Goal: Navigation & Orientation: Understand site structure

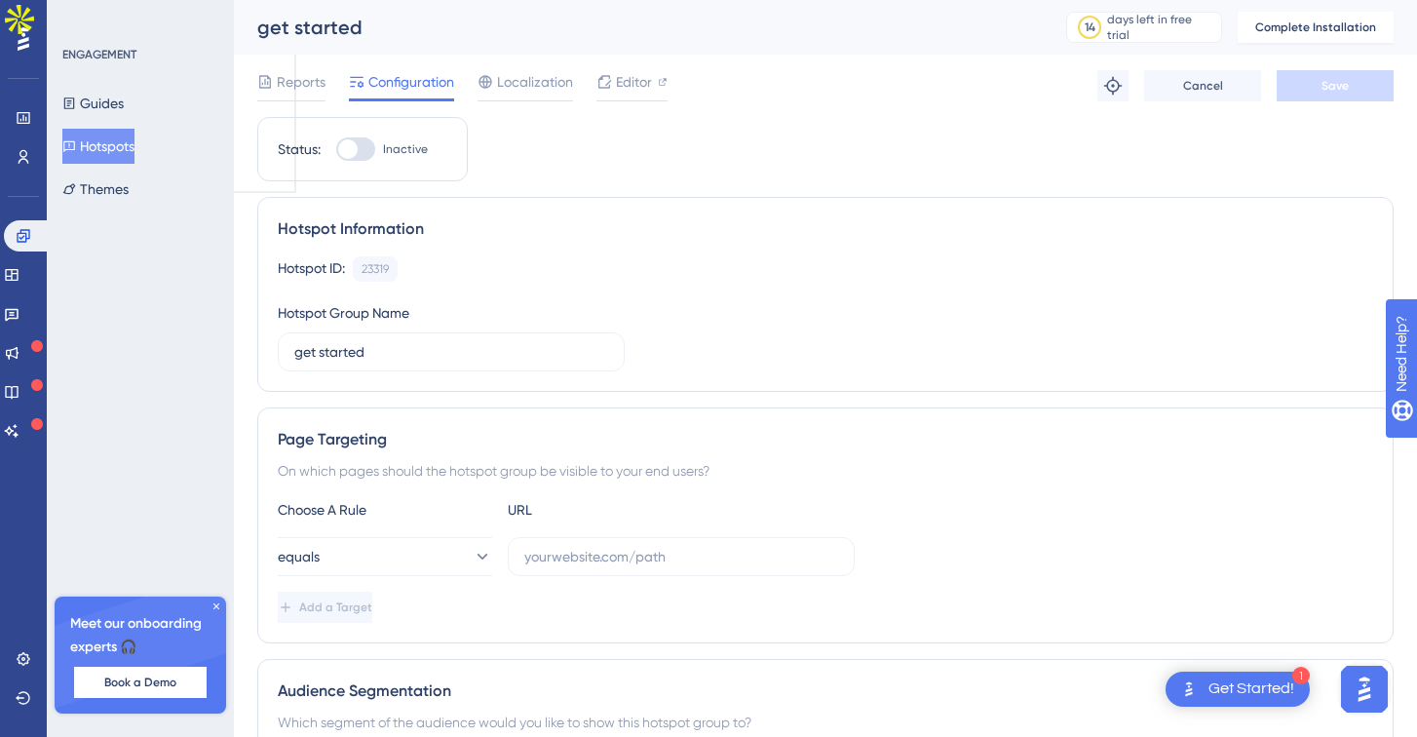
click at [112, 85] on div "ENGAGEMENT Guides Hotspots Themes" at bounding box center [141, 127] width 158 height 160
click at [121, 101] on button "Guides" at bounding box center [92, 103] width 61 height 35
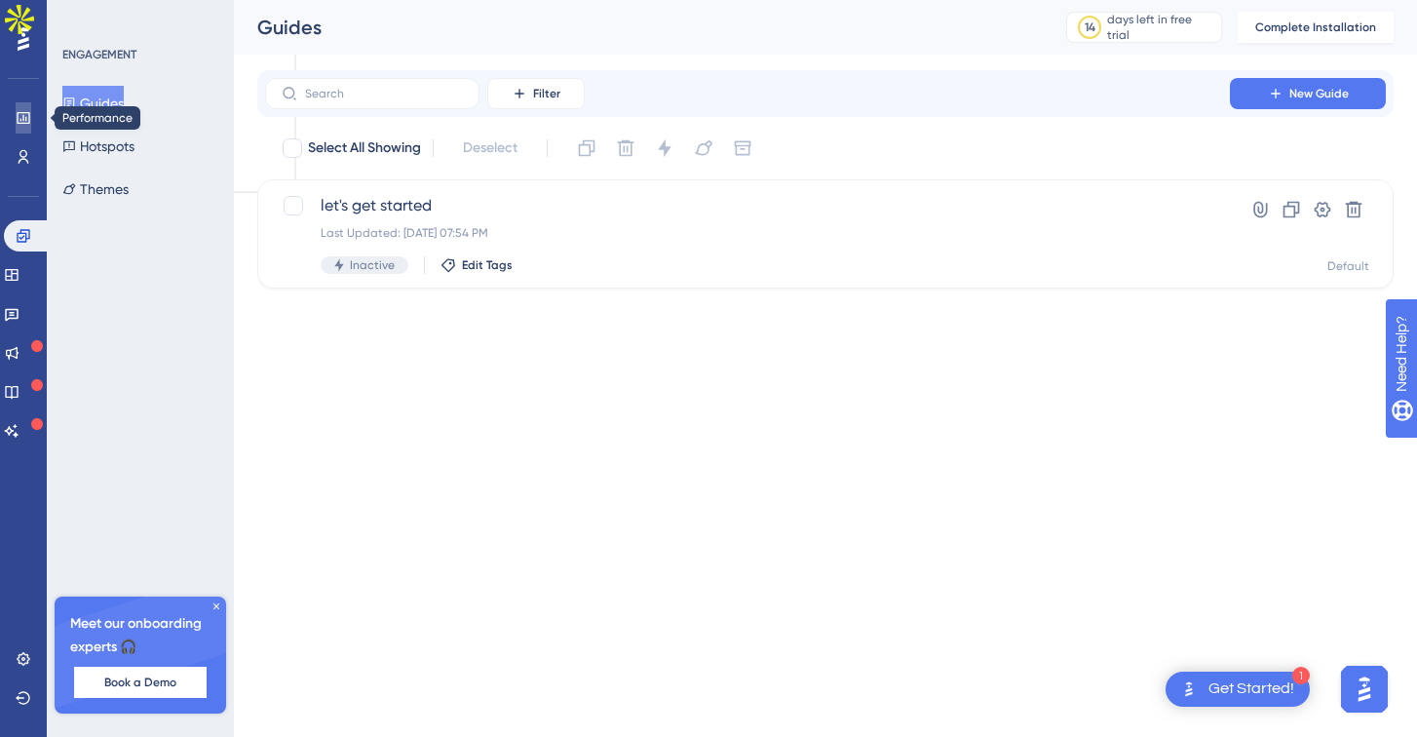
click at [26, 117] on icon at bounding box center [24, 118] width 16 height 16
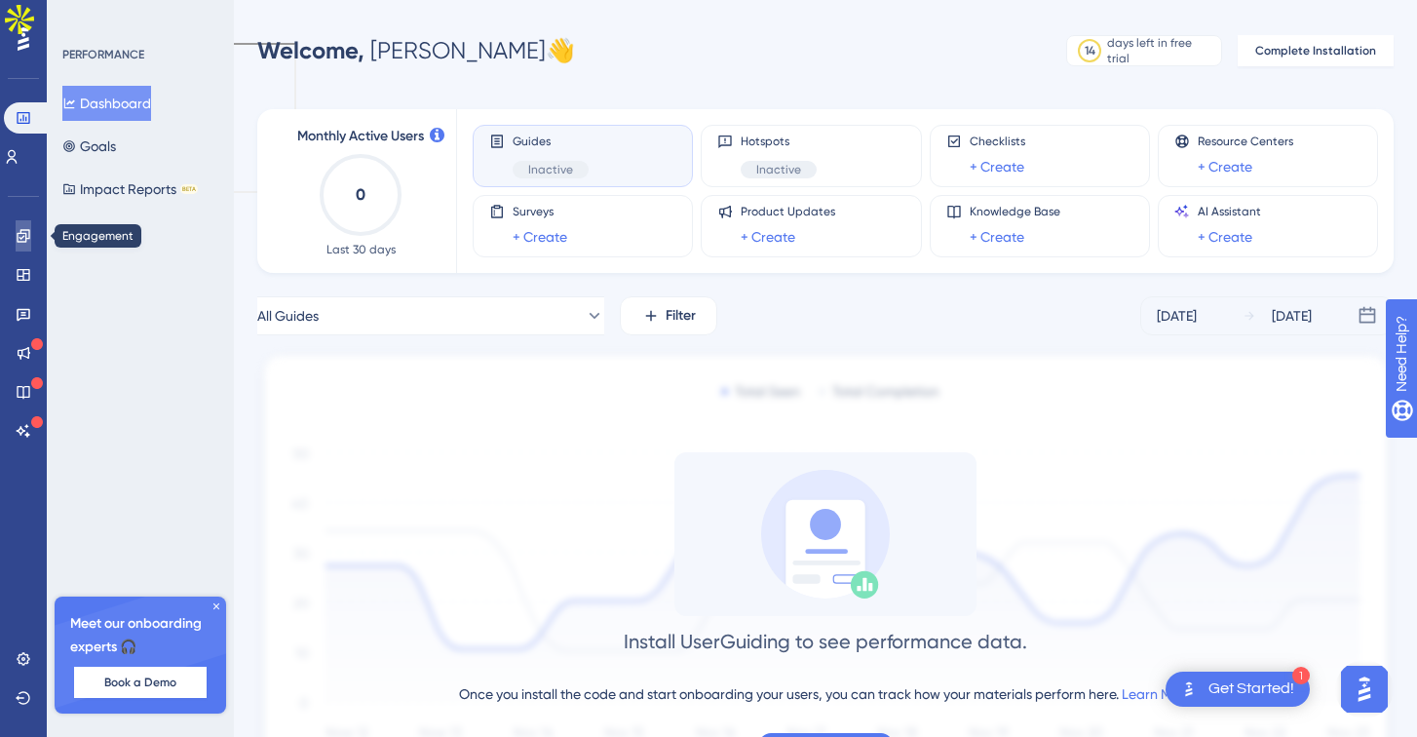
click at [25, 238] on icon at bounding box center [23, 235] width 13 height 13
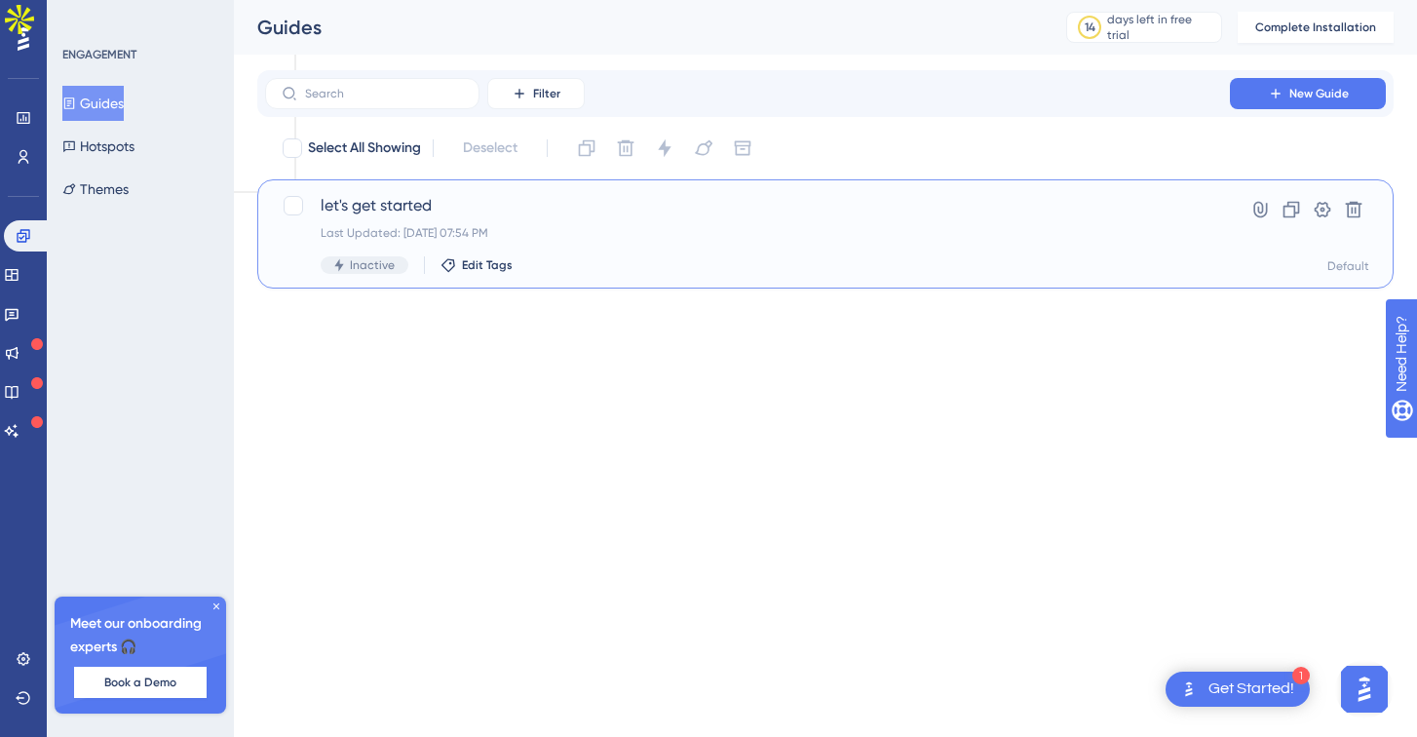
click at [590, 232] on div "Last Updated: [DATE] 07:54 PM" at bounding box center [748, 233] width 854 height 16
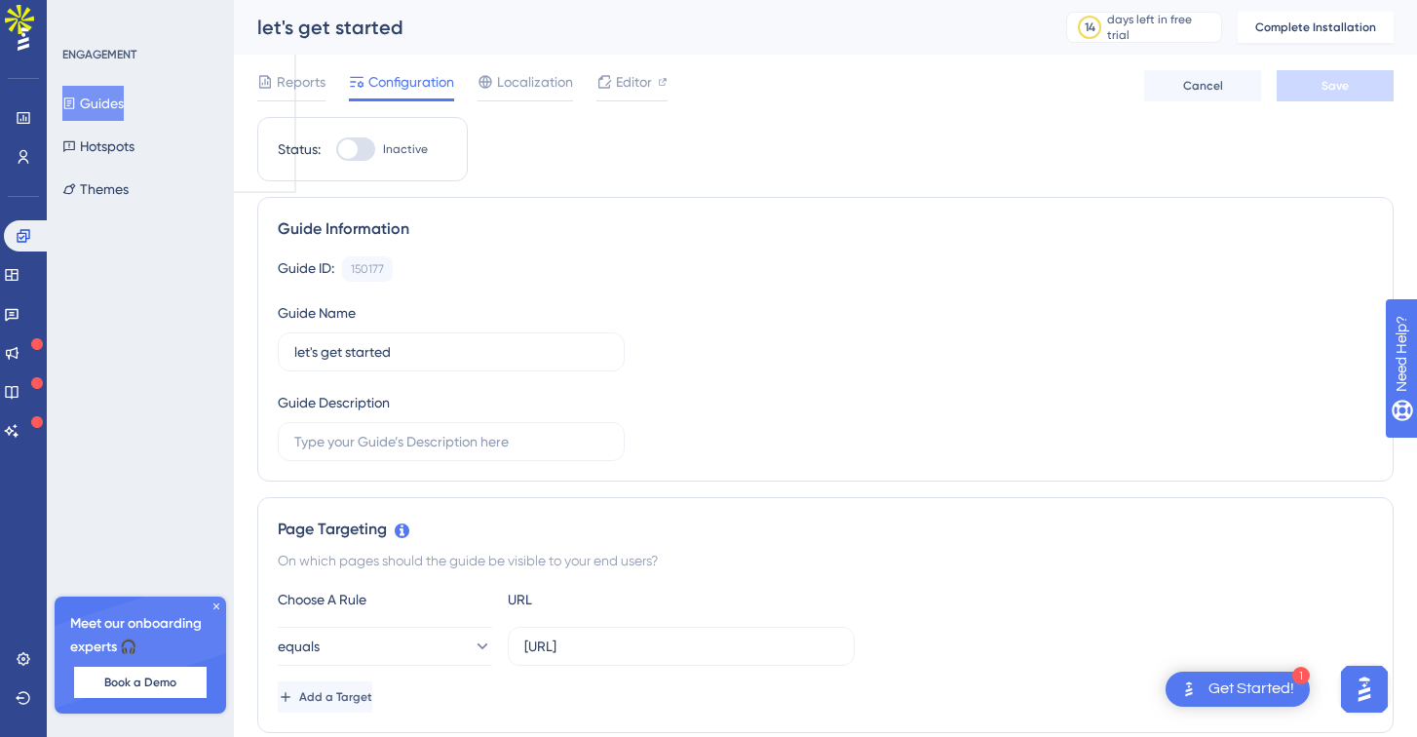
click at [288, 56] on div "Reports Configuration Localization Editor Cancel Save" at bounding box center [825, 86] width 1136 height 62
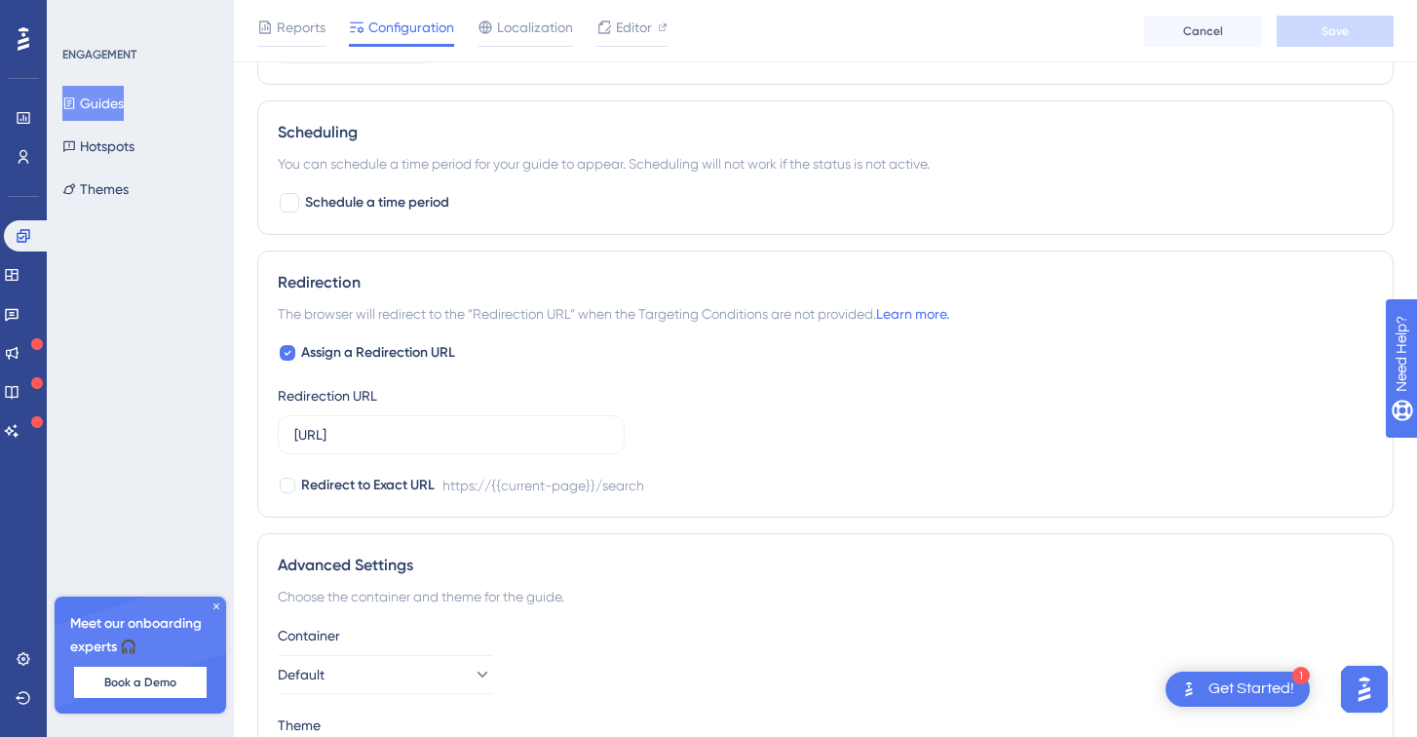
scroll to position [1339, 0]
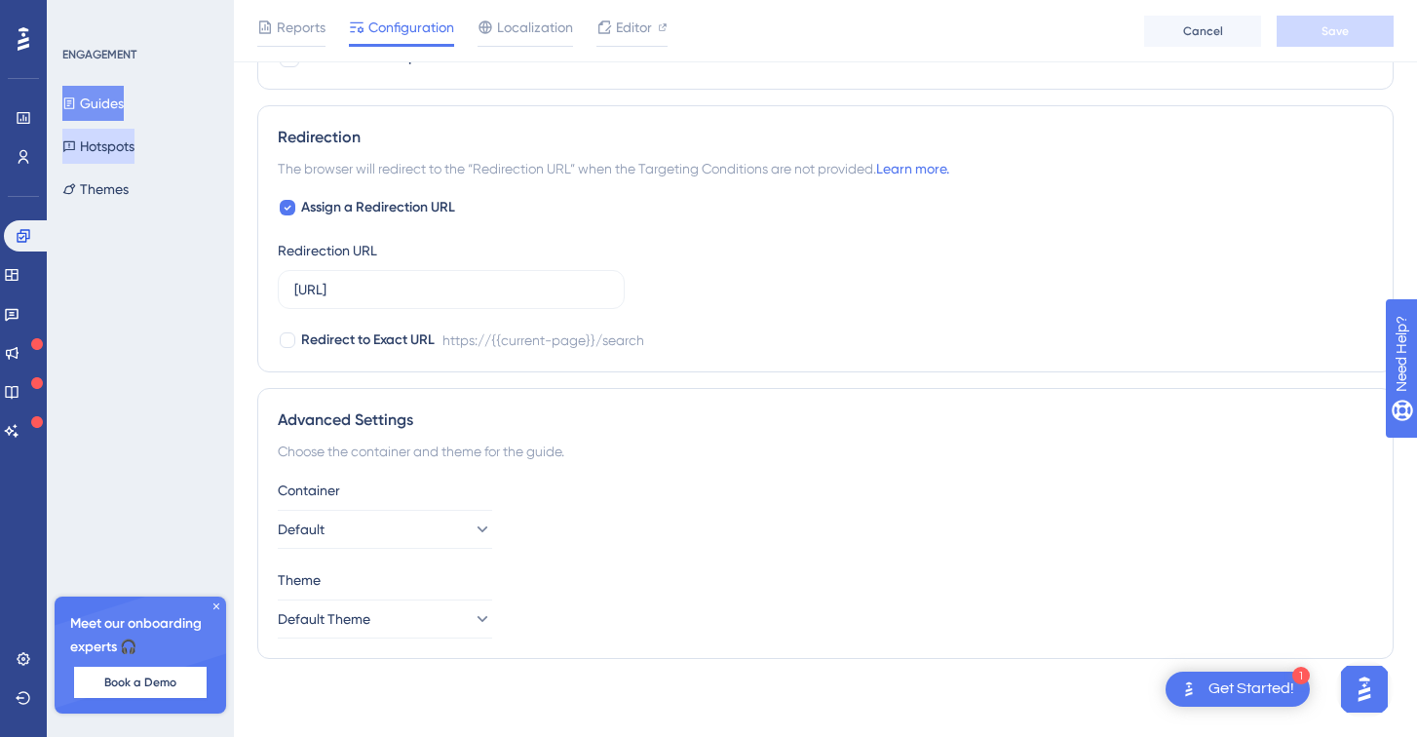
click at [119, 133] on button "Hotspots" at bounding box center [98, 146] width 72 height 35
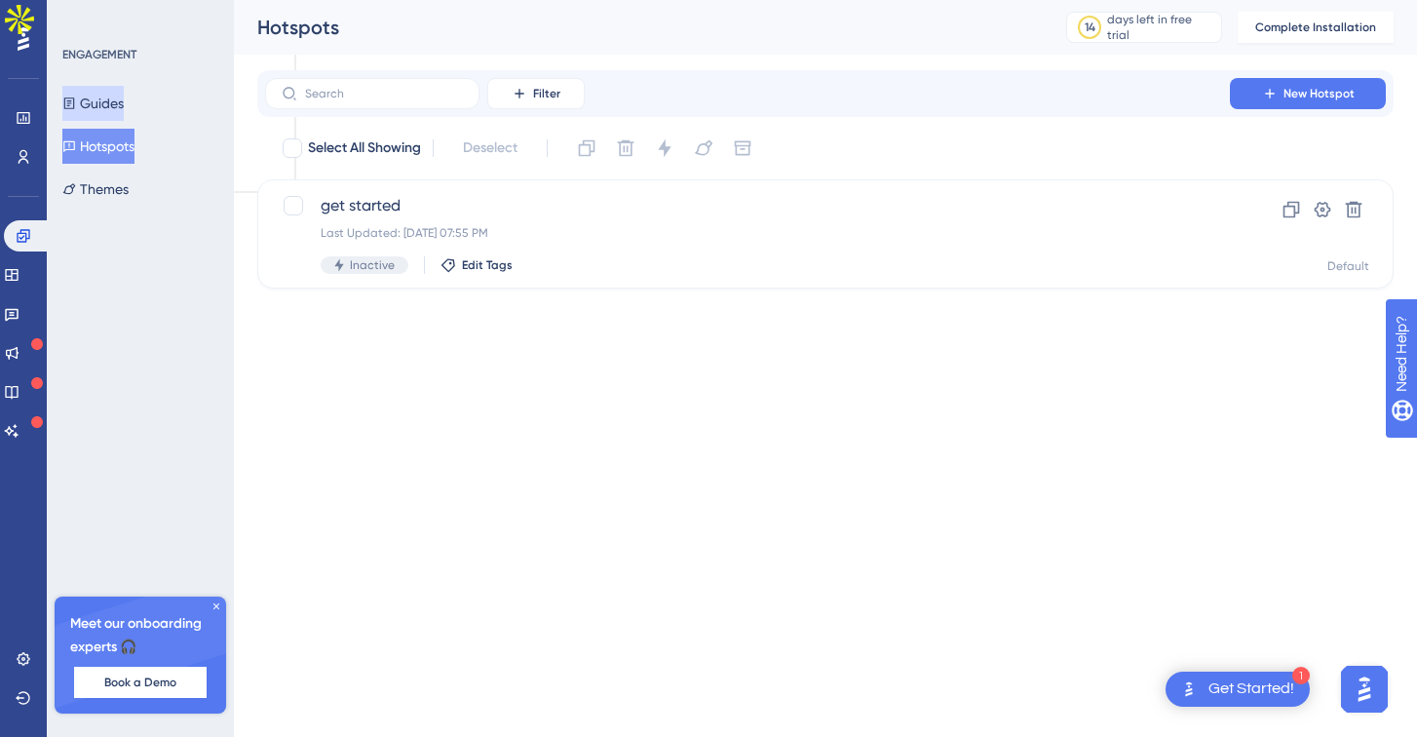
click at [109, 107] on button "Guides" at bounding box center [92, 103] width 61 height 35
click at [11, 39] on div at bounding box center [23, 38] width 31 height 31
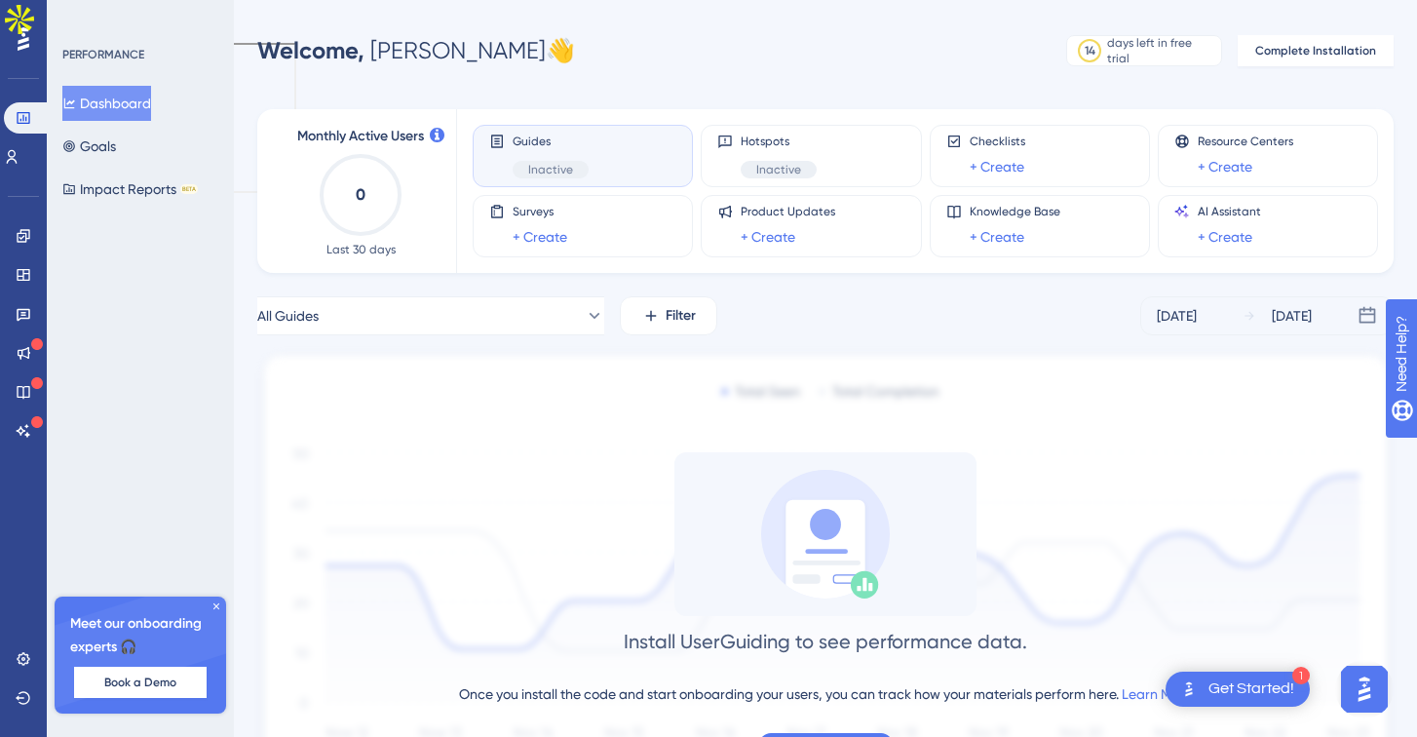
click at [619, 151] on div "Guides Inactive" at bounding box center [582, 156] width 187 height 45
click at [527, 146] on span "Guides" at bounding box center [551, 142] width 76 height 16
click at [571, 161] on div "Inactive" at bounding box center [551, 170] width 76 height 18
click at [630, 166] on div "Guides Inactive" at bounding box center [582, 156] width 187 height 45
click at [629, 166] on div "Guides Inactive" at bounding box center [582, 156] width 187 height 45
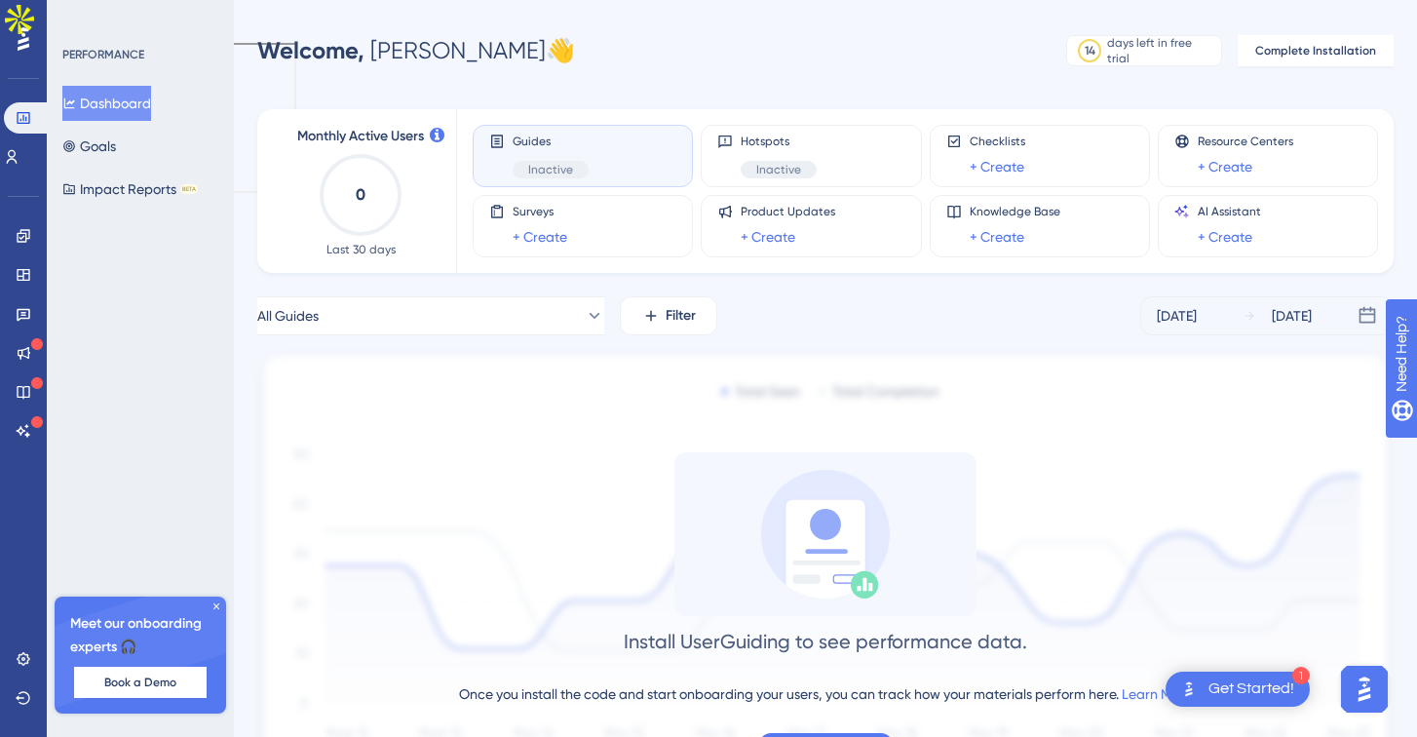
click at [629, 166] on div "Guides Inactive" at bounding box center [582, 156] width 187 height 45
click at [639, 12] on div "Performance Users Engagement Widgets Feedback Product Updates Knowledge Base AI…" at bounding box center [708, 420] width 1417 height 840
click at [625, 160] on div "Guides Inactive" at bounding box center [582, 156] width 187 height 45
